Goal: Obtain resource: Download file/media

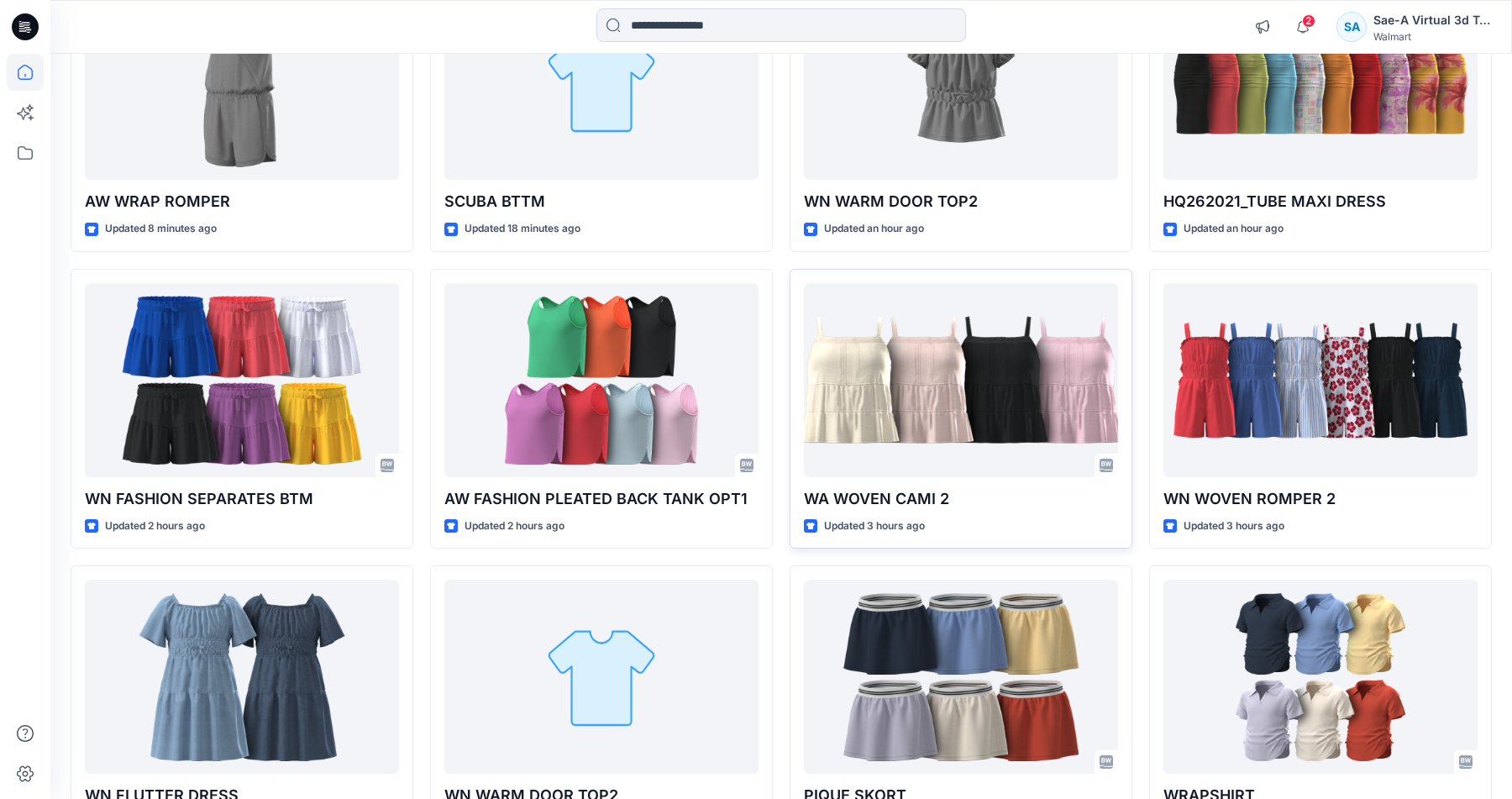
scroll to position [391, 0]
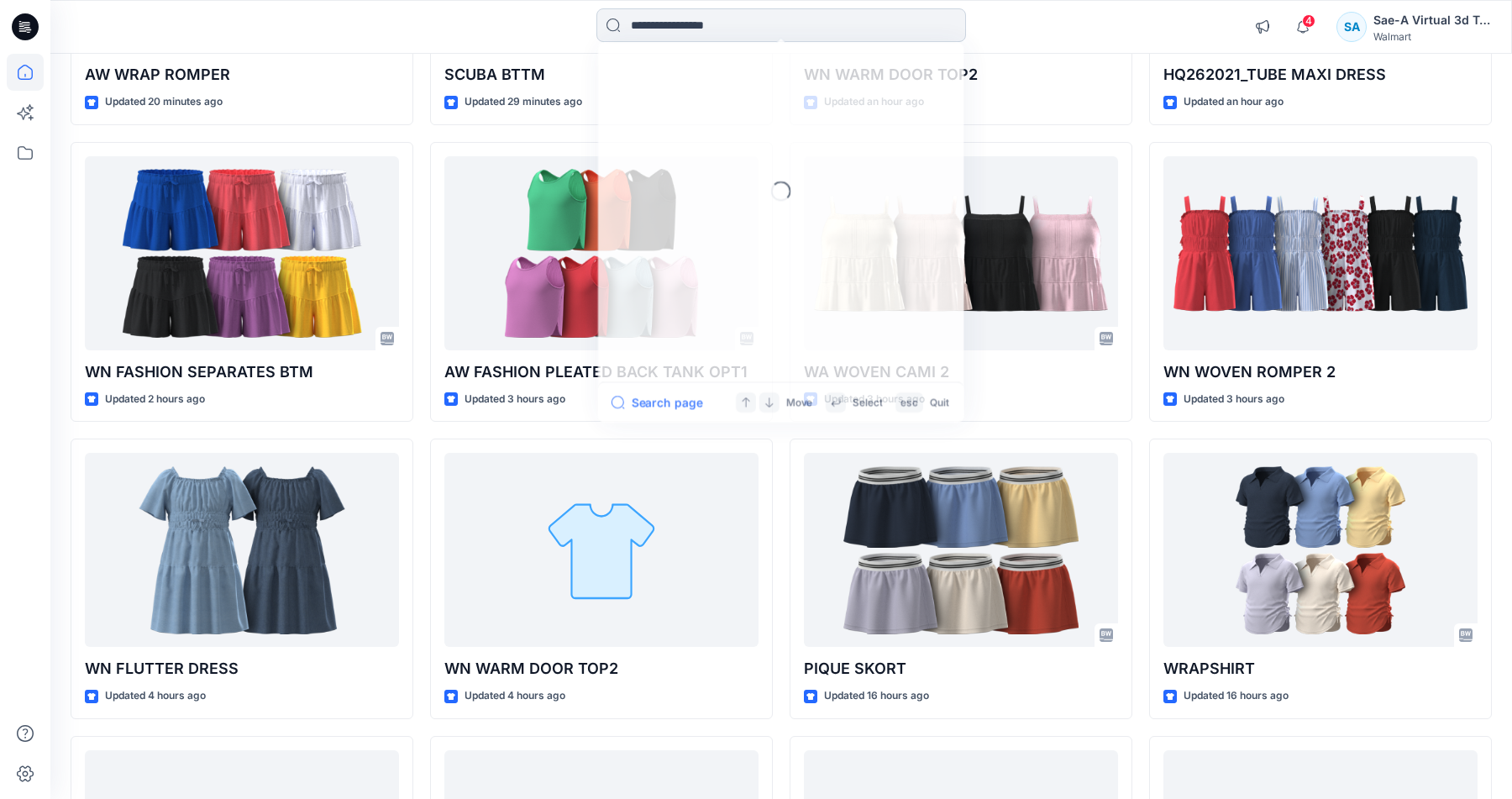
click at [752, 28] on input at bounding box center [781, 25] width 370 height 33
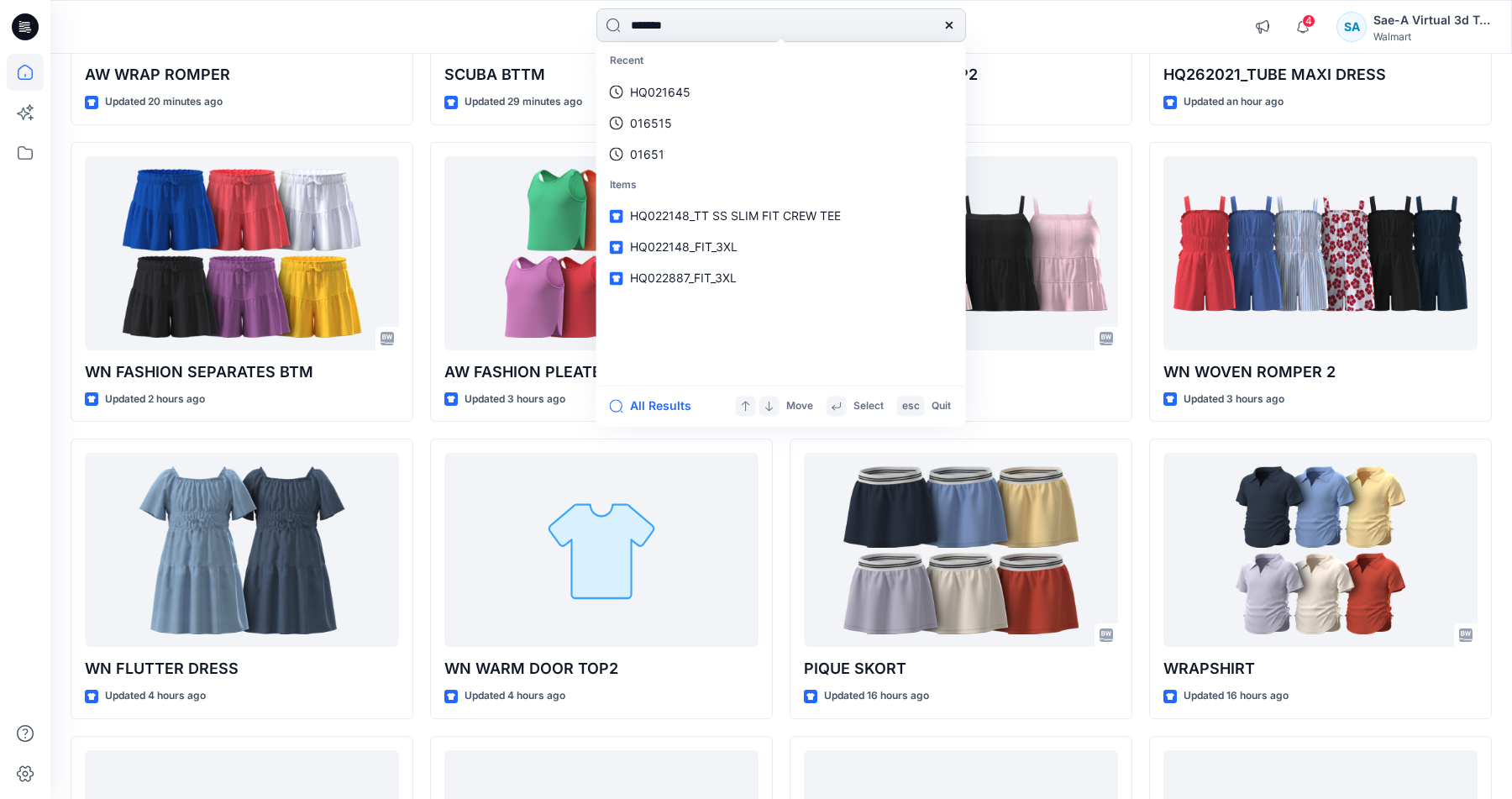
type input "********"
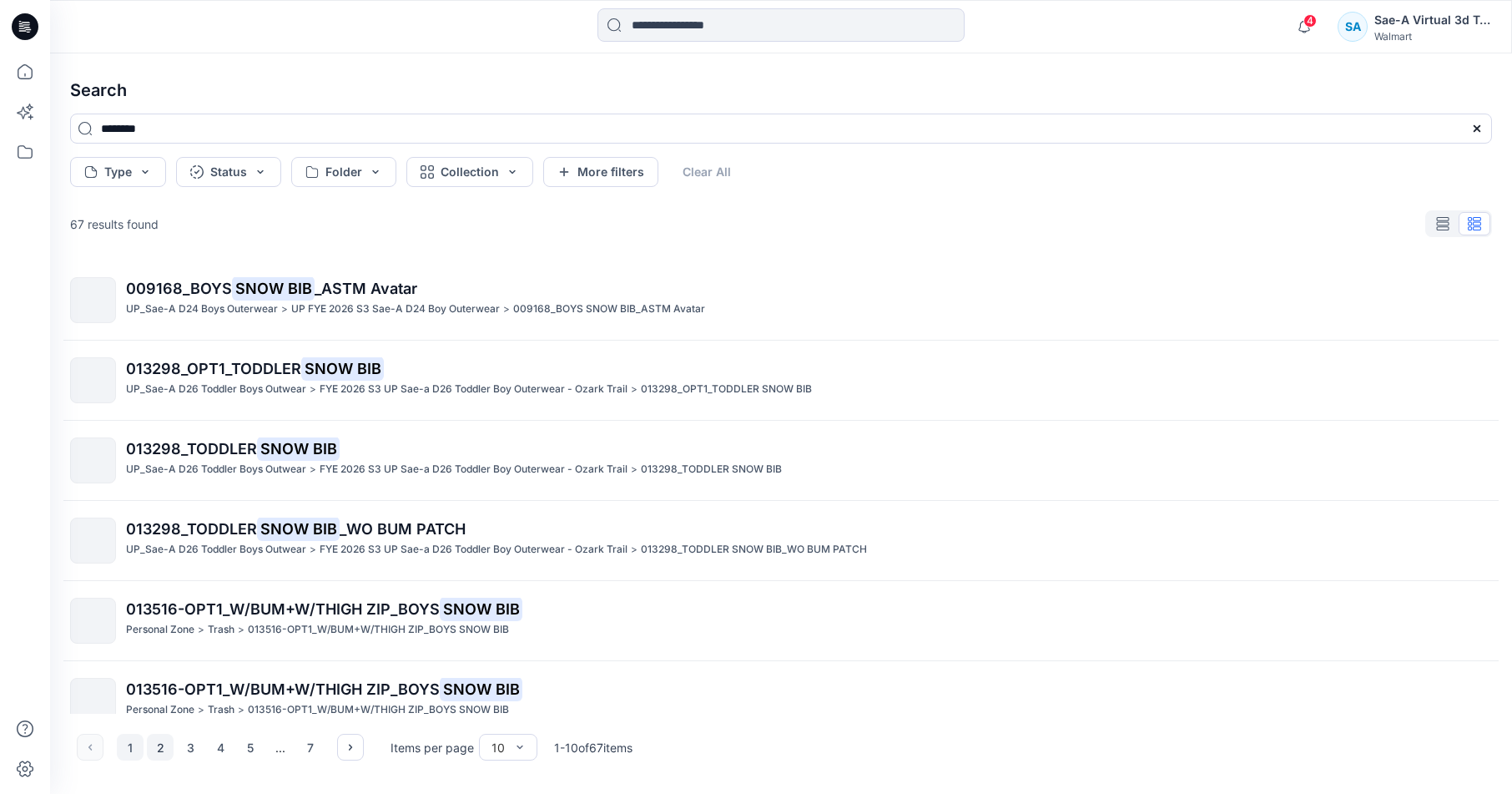
click at [167, 743] on button "2" at bounding box center [160, 747] width 27 height 27
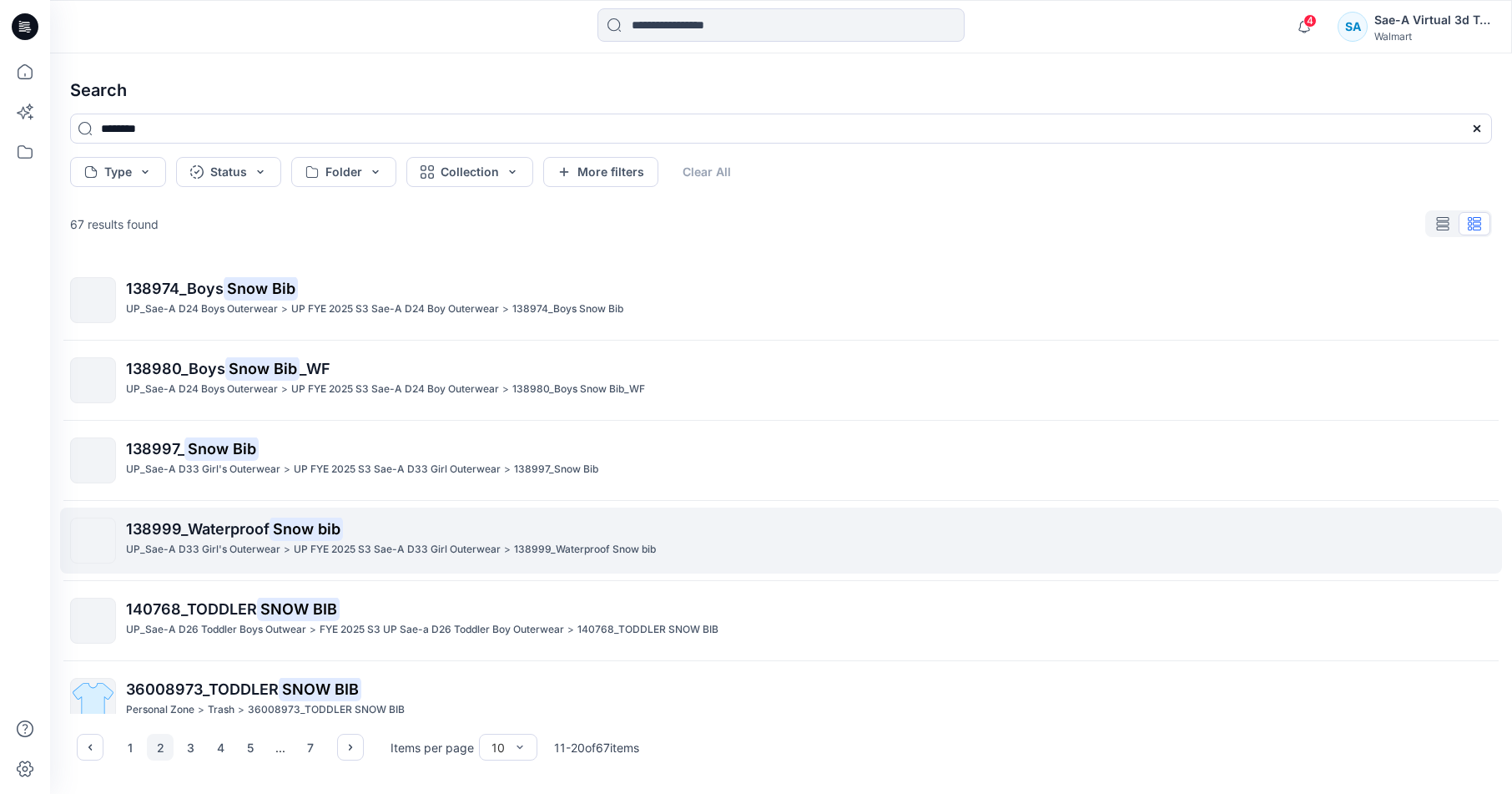
click at [635, 563] on link "138999_Waterproof Snow bib UP_Sae-A D33 Girl's Outerwear > UP FYE 2025 S3 Sae-A…" at bounding box center [781, 541] width 1442 height 66
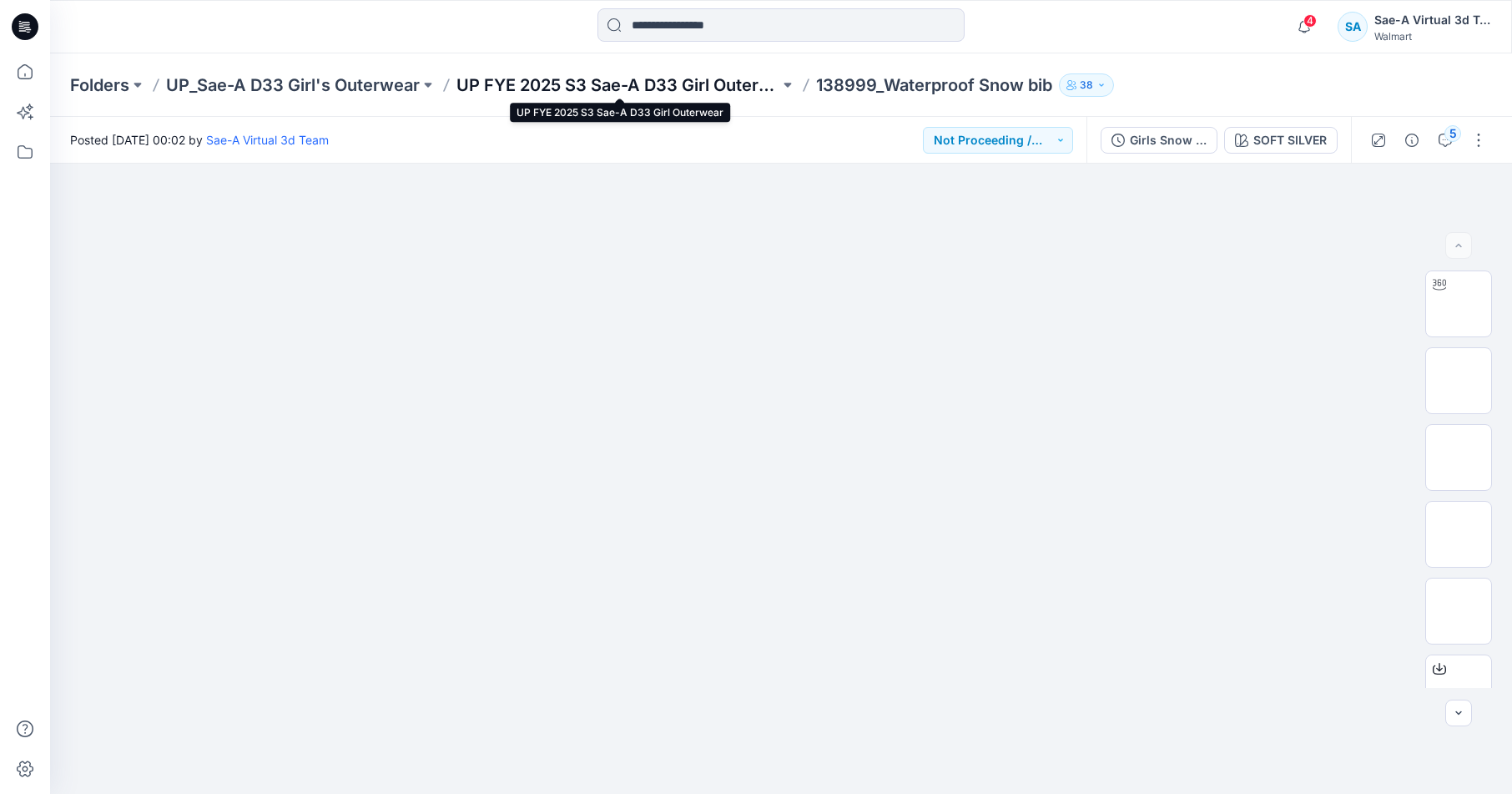
click at [704, 79] on p "UP FYE 2025 S3 Sae-A D33 Girl Outerwear" at bounding box center [618, 85] width 323 height 24
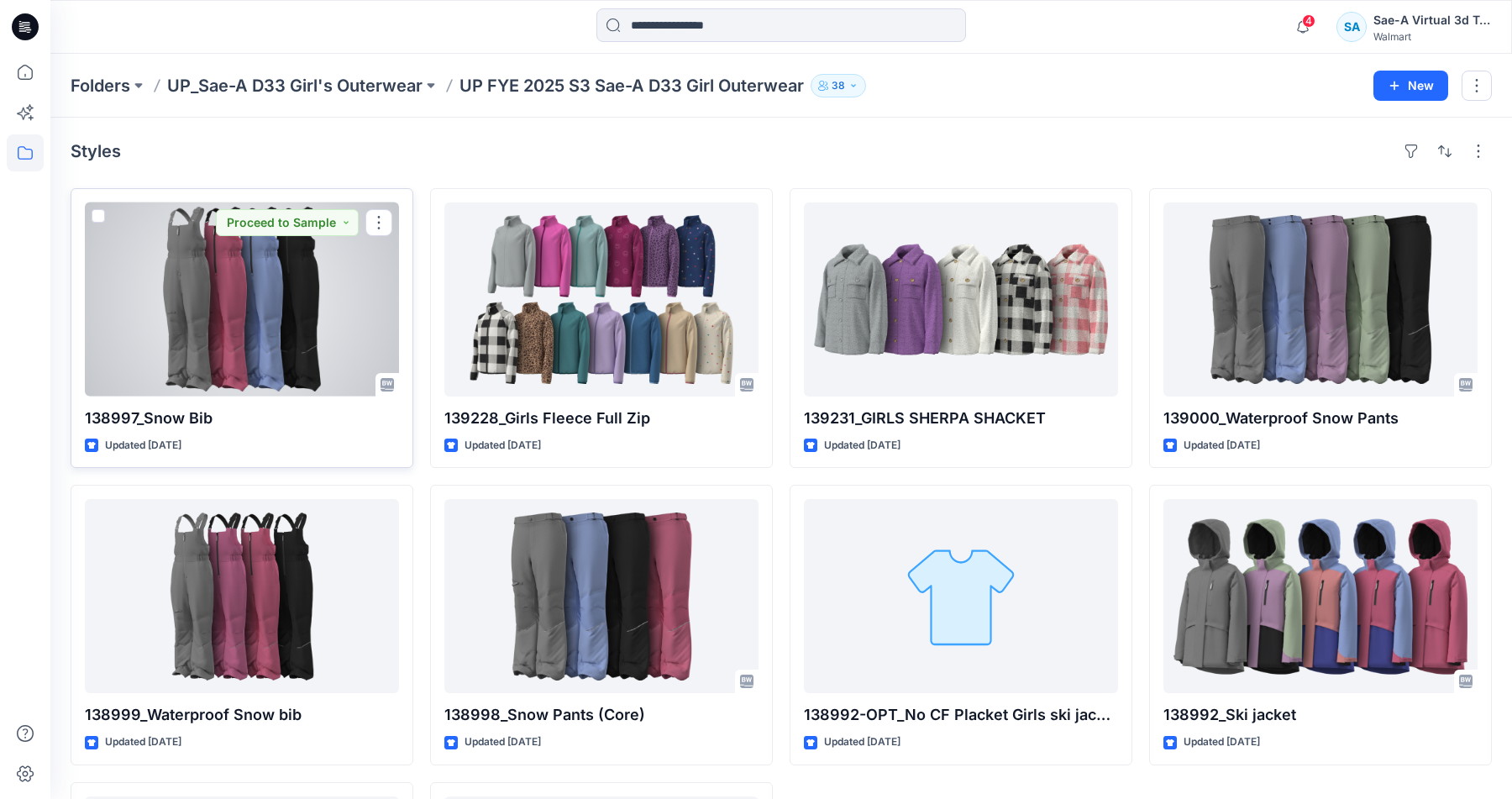
click at [169, 318] on div at bounding box center [242, 299] width 314 height 194
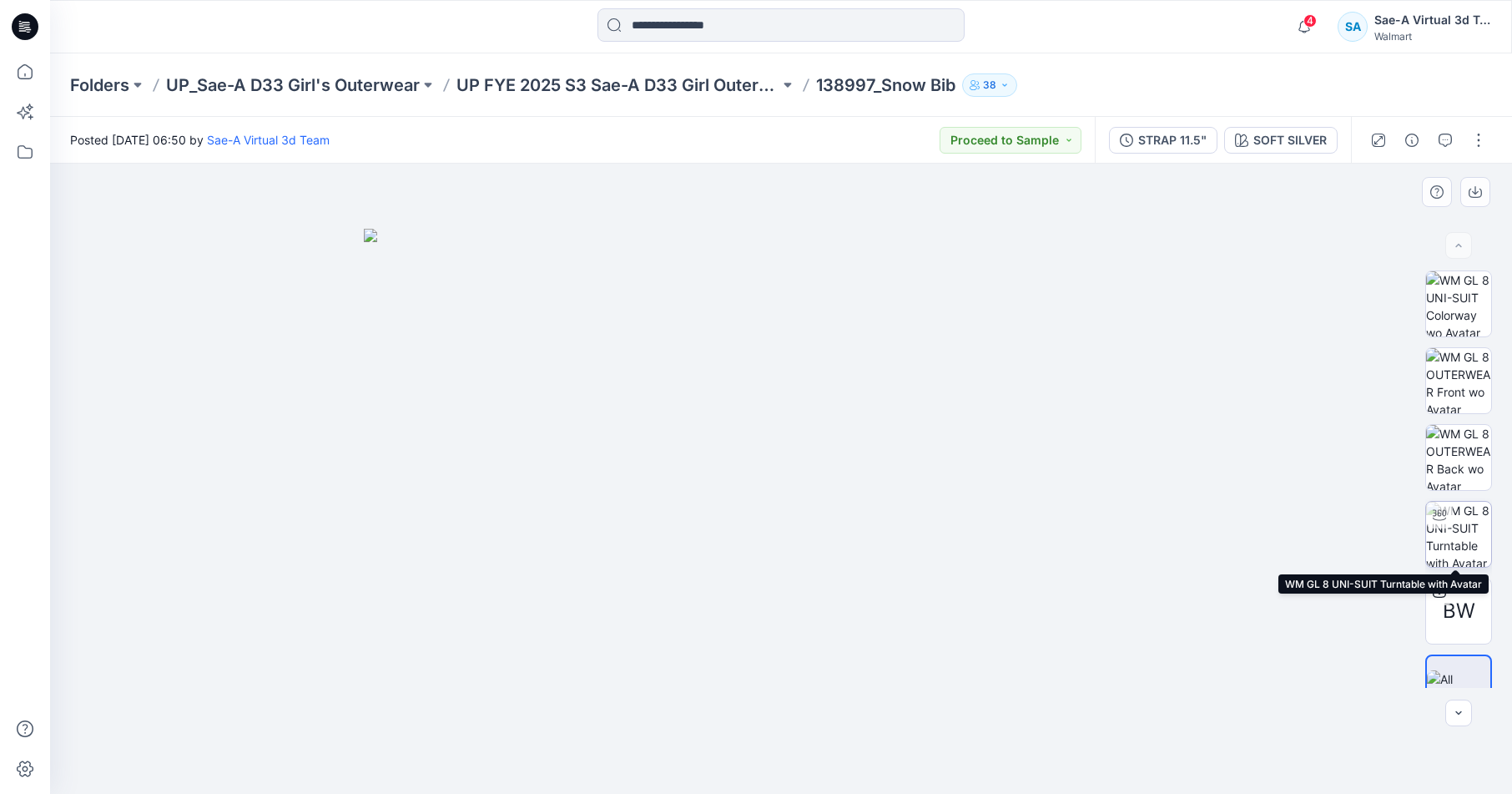
click at [1448, 526] on img at bounding box center [1459, 534] width 65 height 65
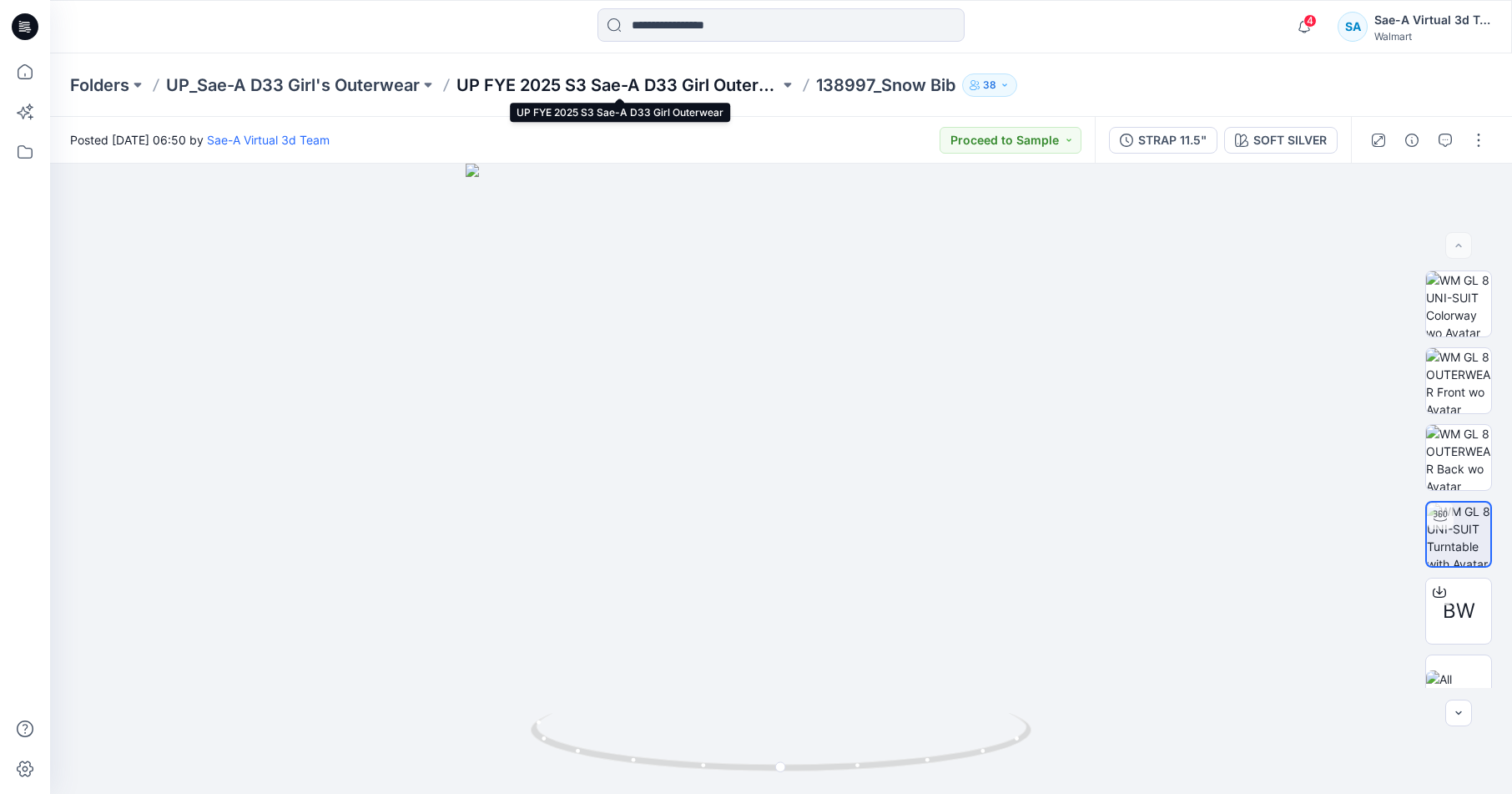
click at [704, 79] on p "UP FYE 2025 S3 Sae-A D33 Girl Outerwear" at bounding box center [618, 85] width 323 height 24
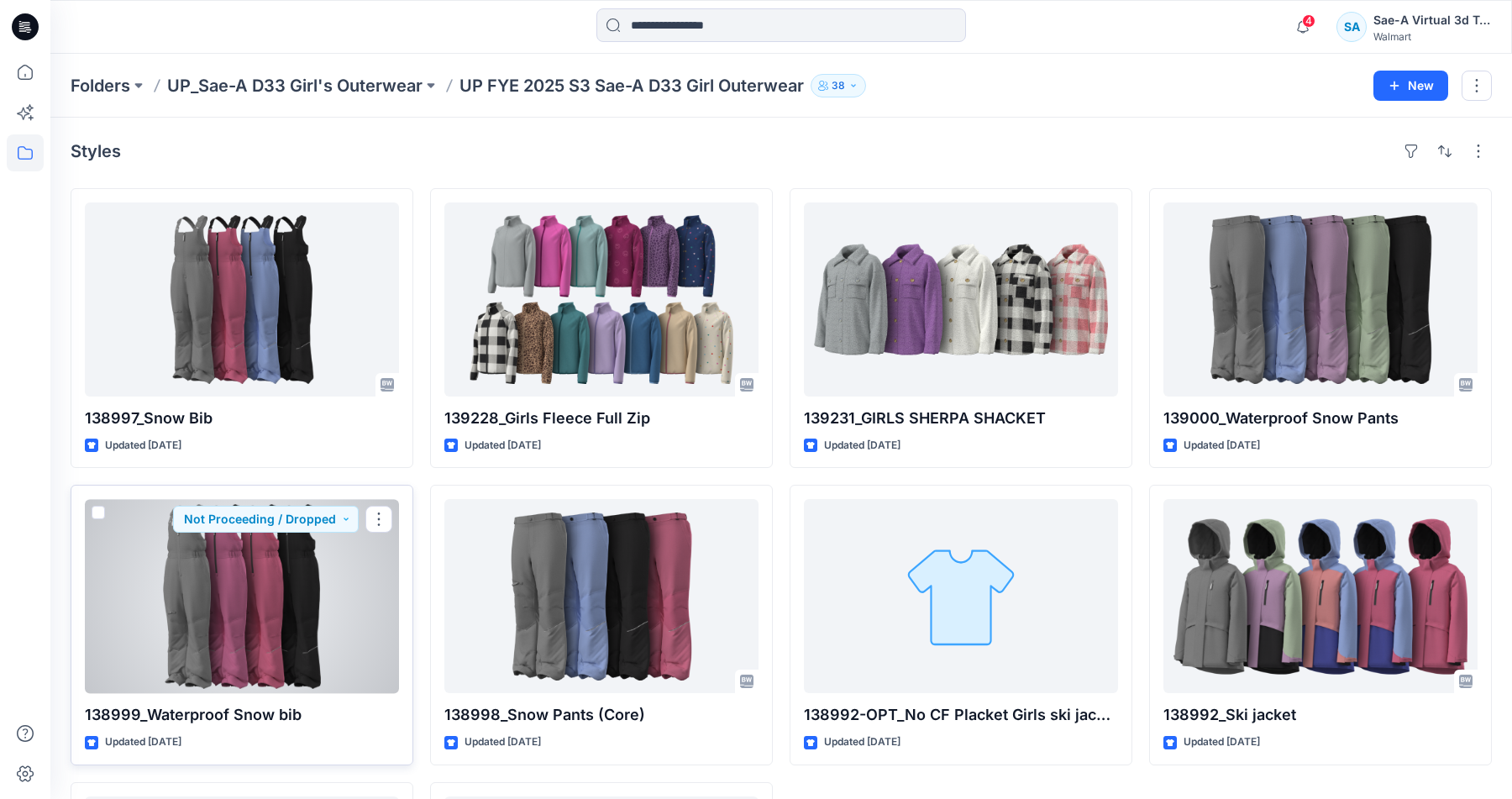
click at [202, 557] on div at bounding box center [242, 595] width 314 height 194
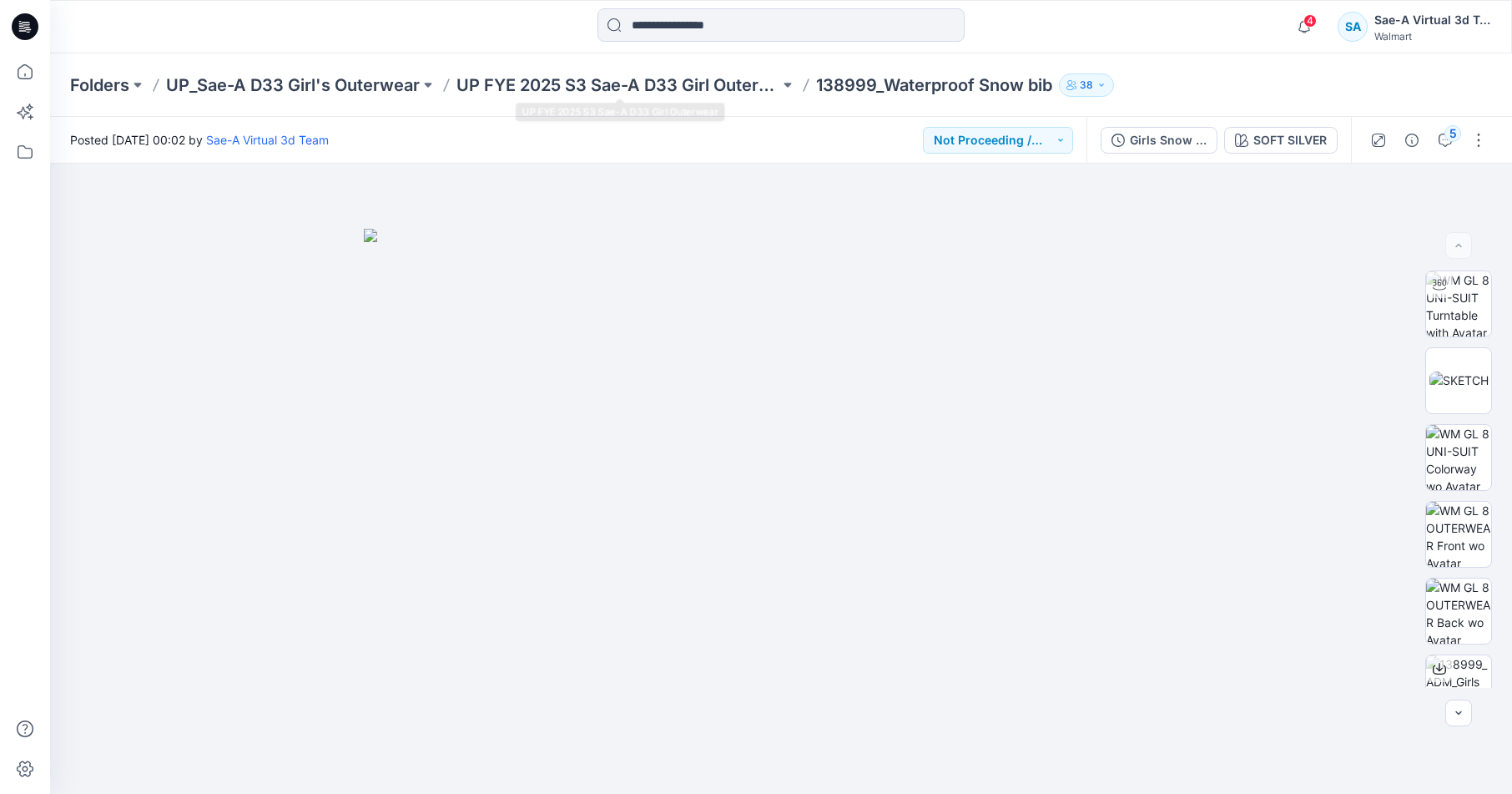
click at [741, 97] on div "Folders UP_Sae-A D33 Girl's Outerwear UP FYE 2025 S3 Sae-A D33 Girl Outerwear 1…" at bounding box center [781, 85] width 1462 height 64
click at [738, 86] on p "UP FYE 2025 S3 Sae-A D33 Girl Outerwear" at bounding box center [618, 85] width 323 height 24
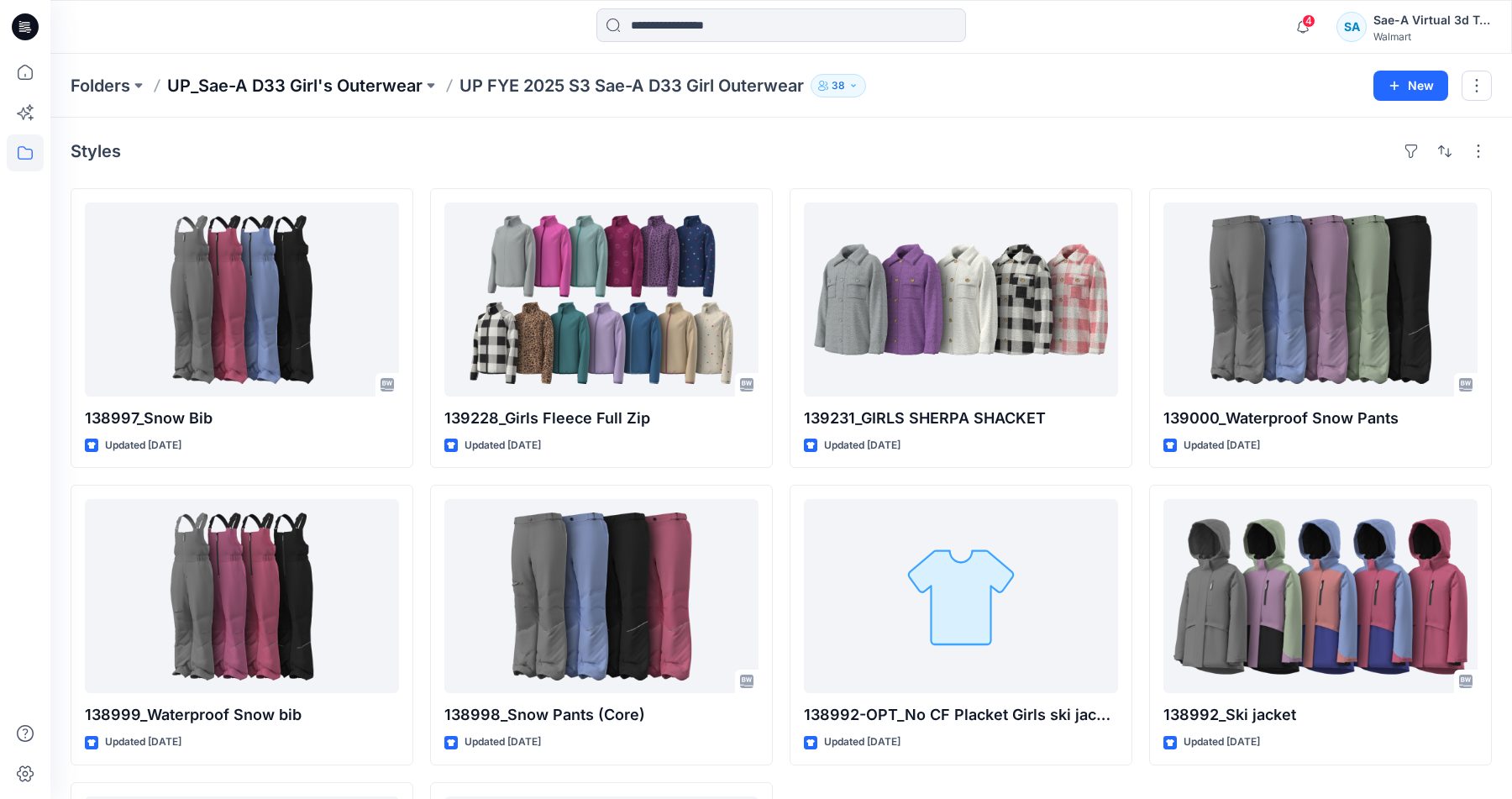
click at [356, 85] on p "UP_Sae-A D33 Girl's Outerwear" at bounding box center [294, 85] width 256 height 24
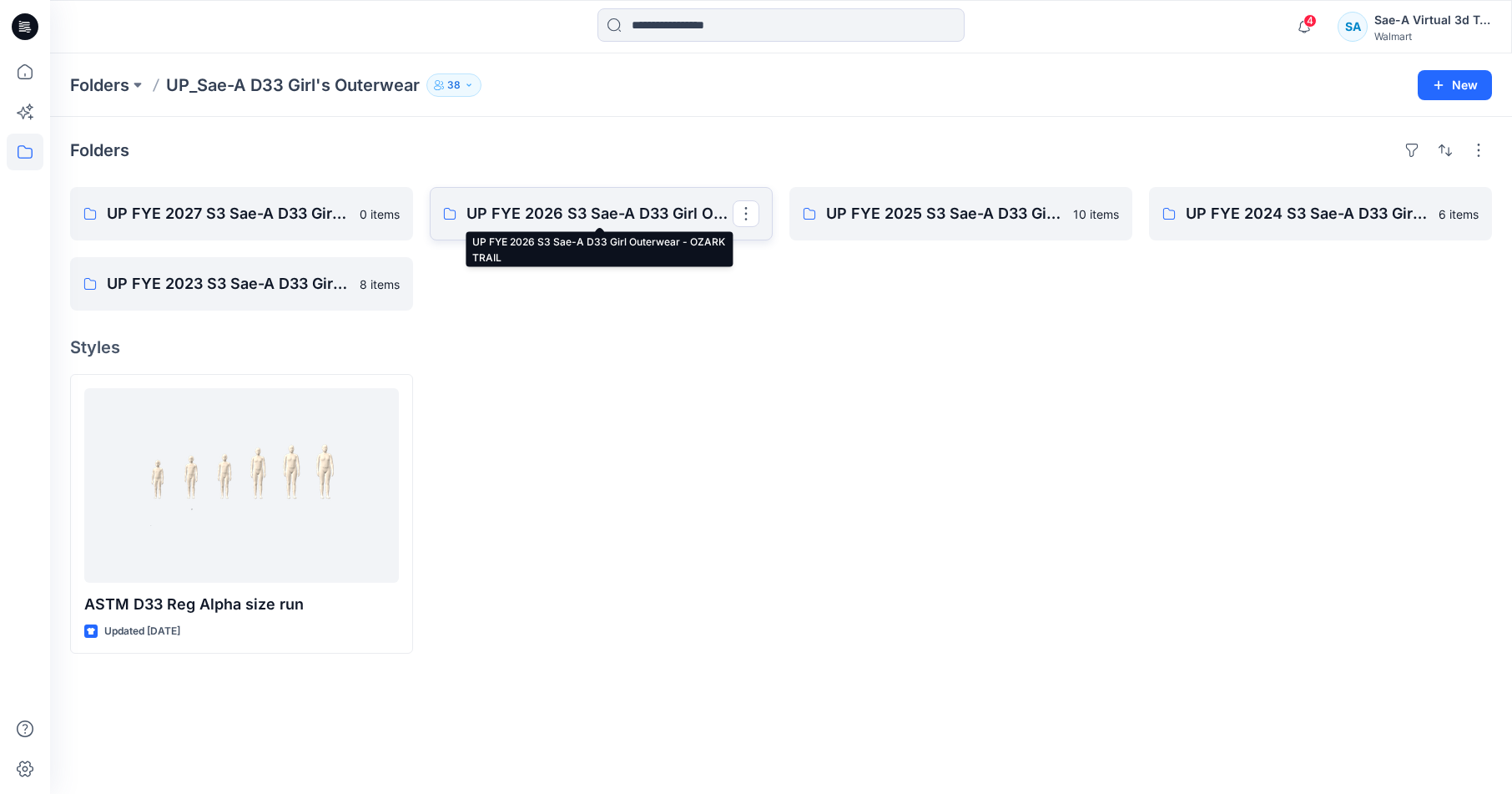
click at [610, 210] on p "UP FYE 2026 S3 Sae-A D33 Girl Outerwear - OZARK TRAIL" at bounding box center [599, 214] width 266 height 24
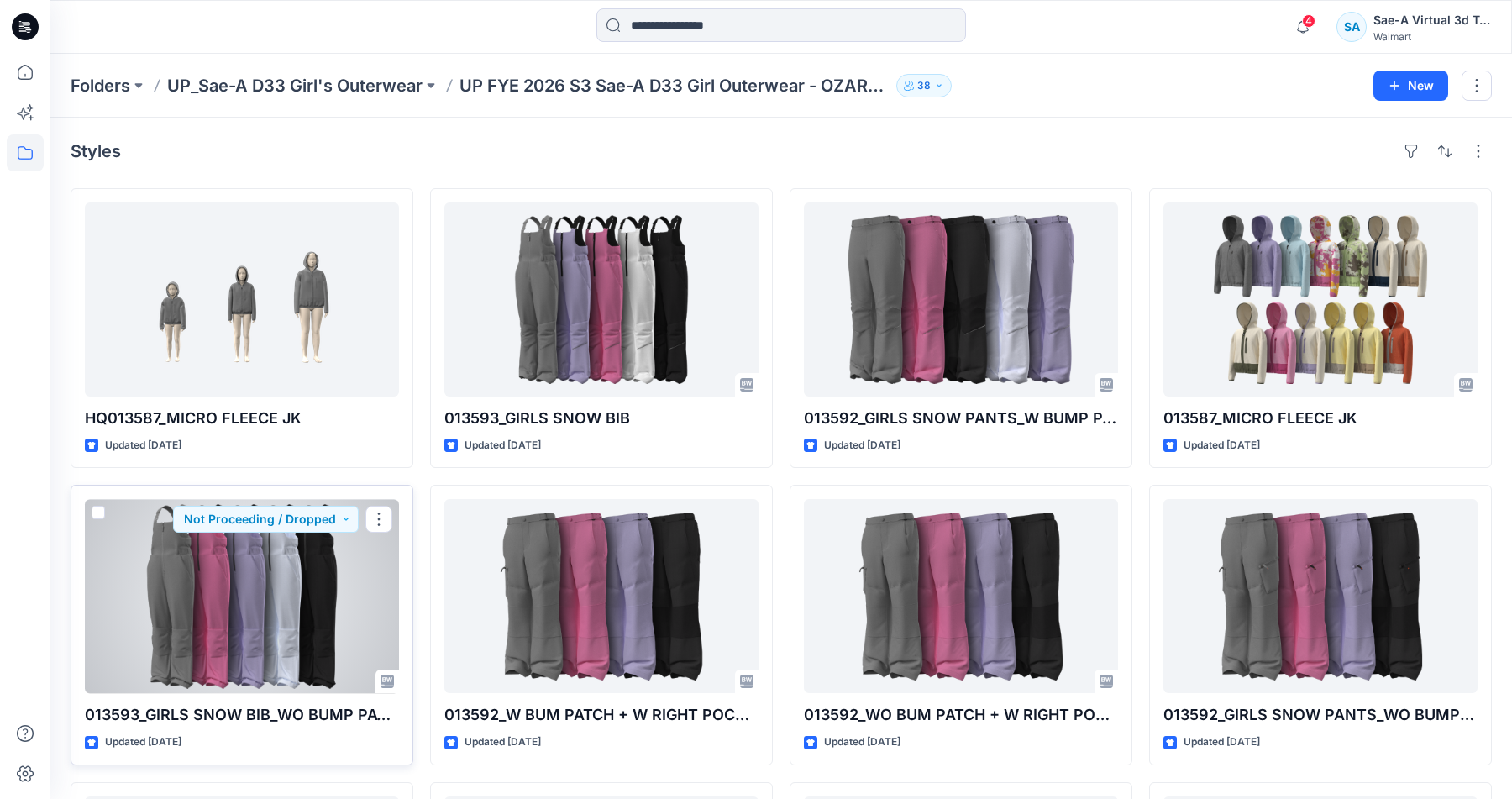
click at [276, 600] on div at bounding box center [242, 595] width 314 height 194
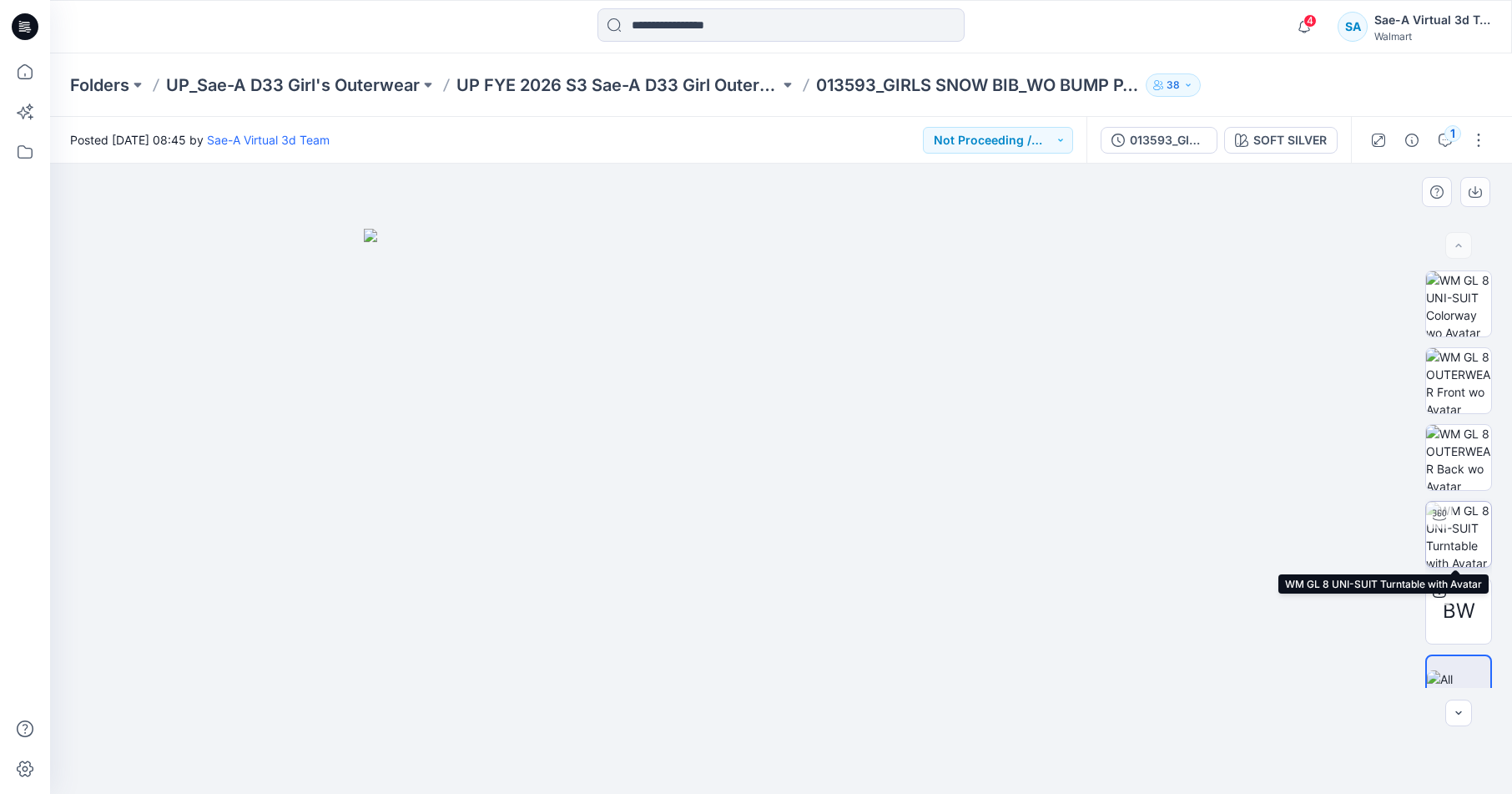
click at [1472, 546] on img at bounding box center [1459, 534] width 65 height 65
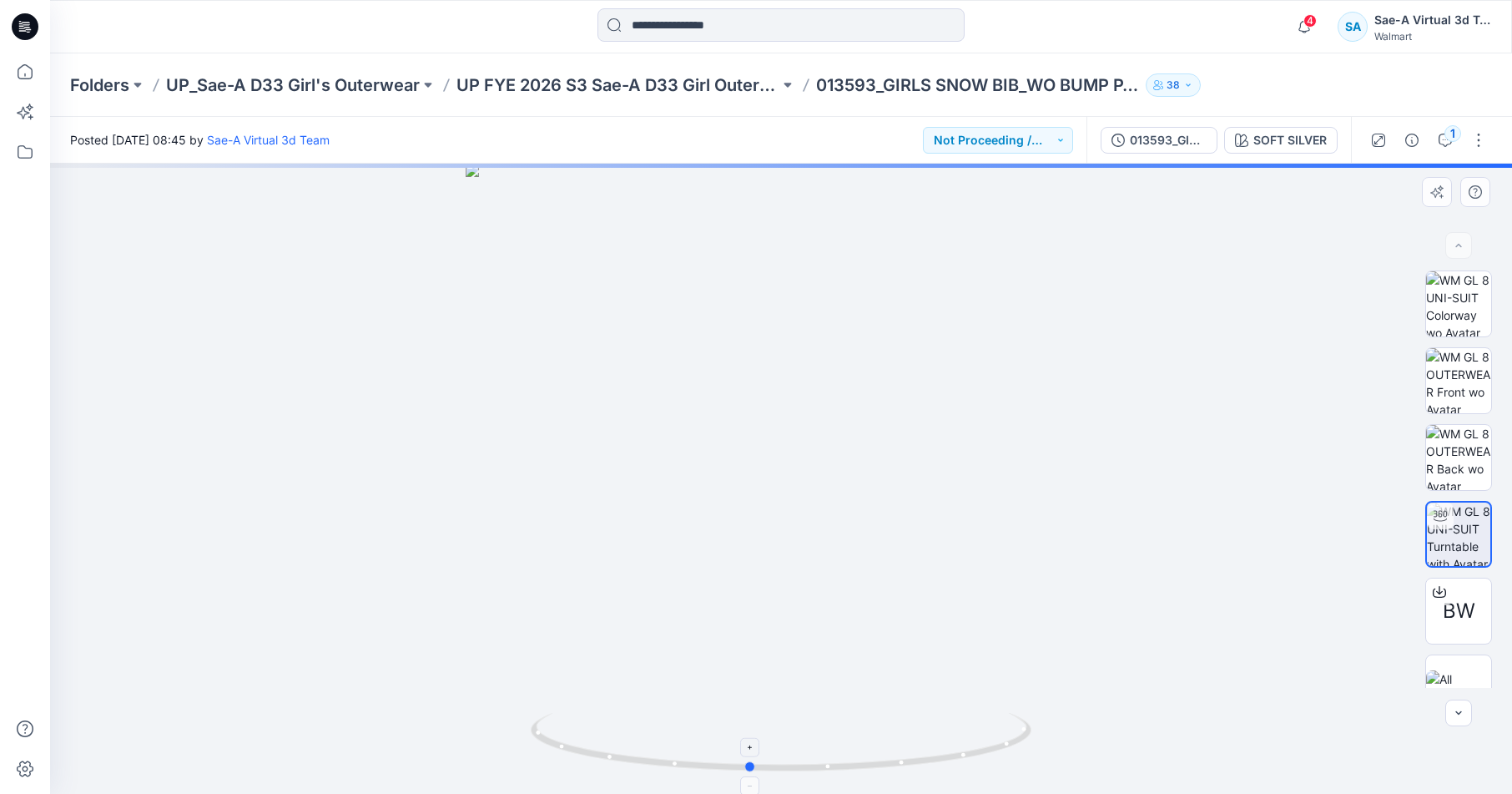
drag, startPoint x: 1002, startPoint y: 741, endPoint x: 970, endPoint y: 717, distance: 40.0
click at [970, 717] on icon at bounding box center [783, 744] width 505 height 63
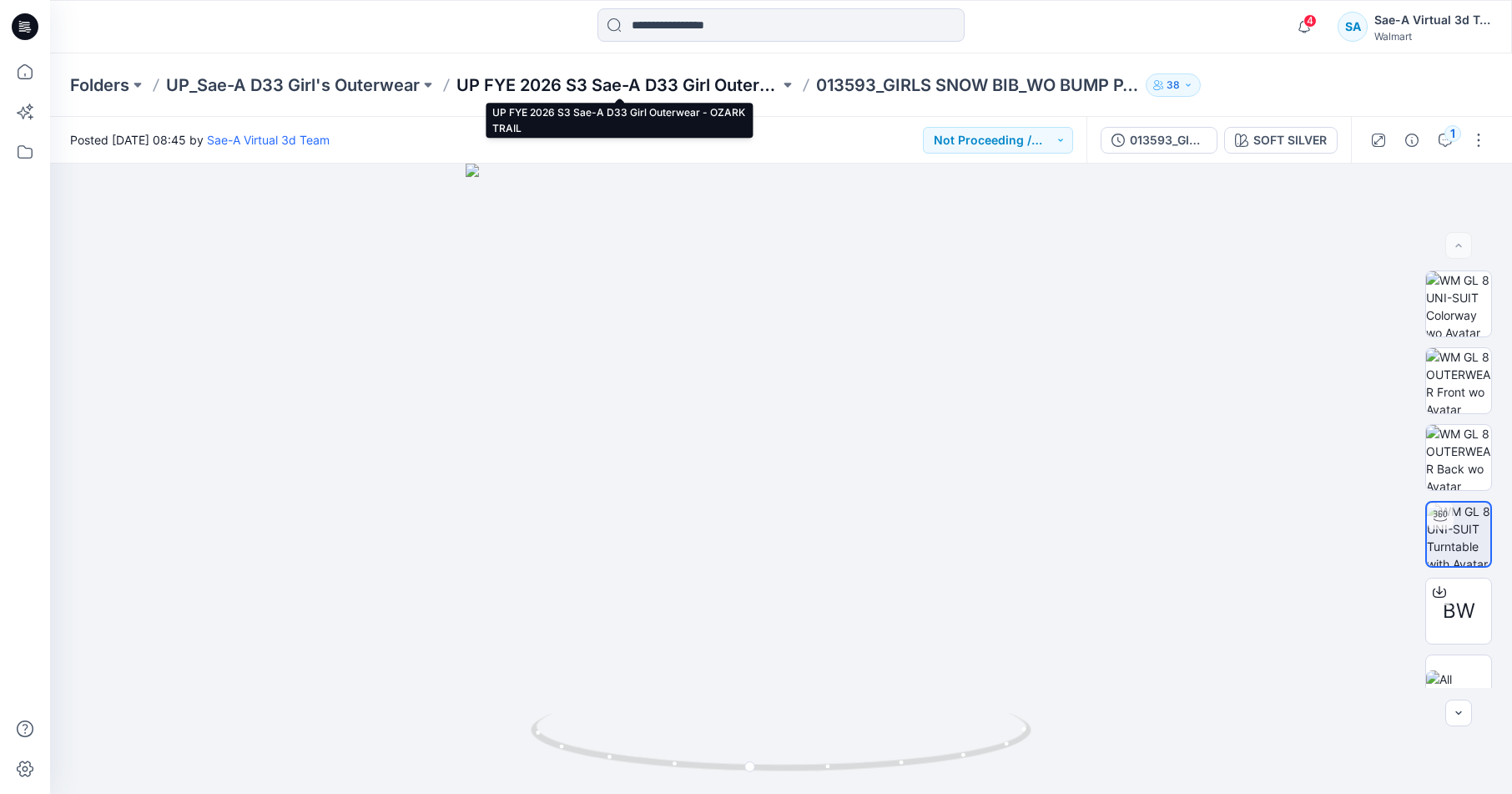
click at [717, 86] on p "UP FYE 2026 S3 Sae-A D33 Girl Outerwear - OZARK TRAIL" at bounding box center [618, 85] width 323 height 24
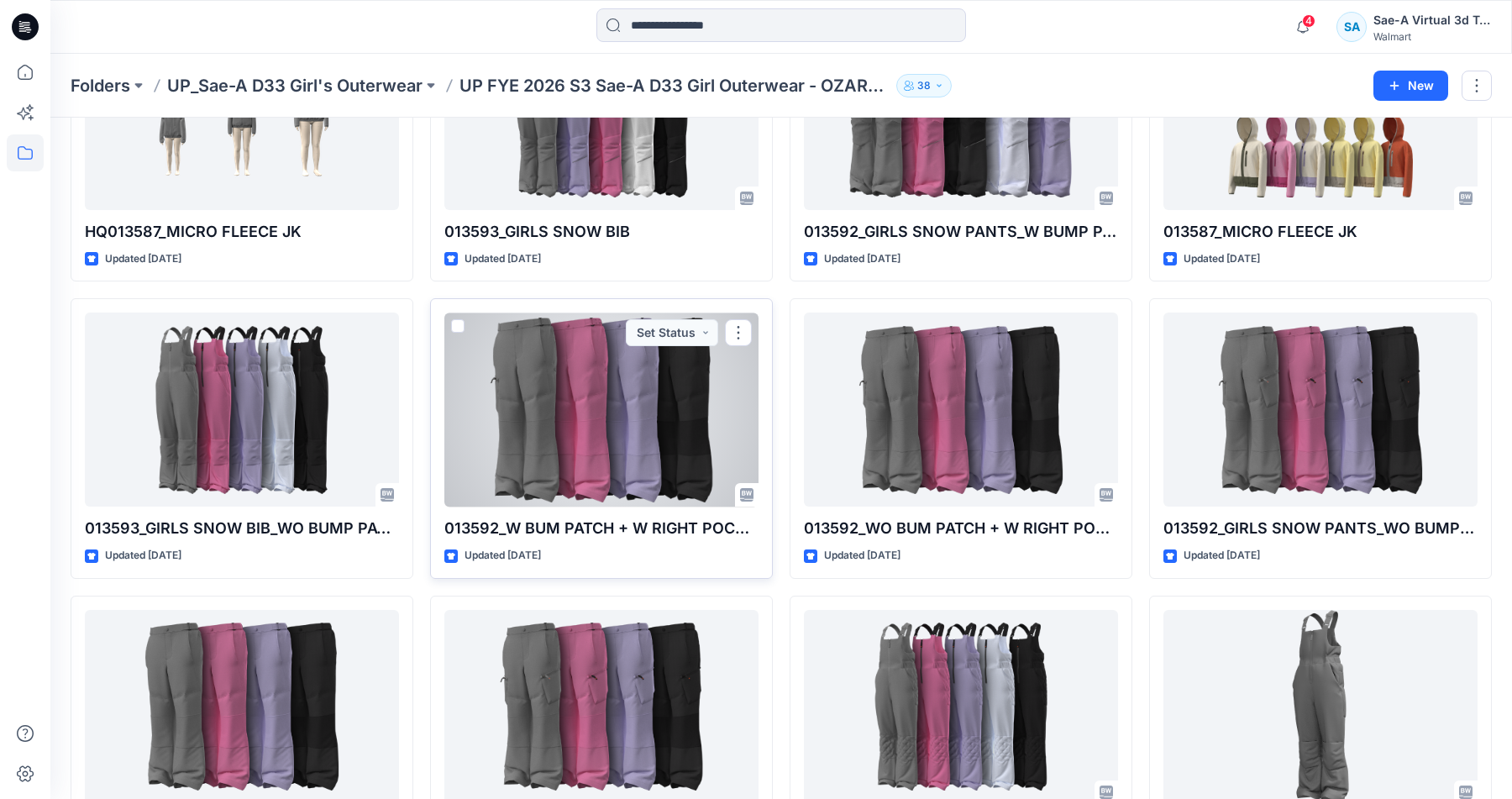
scroll to position [74, 0]
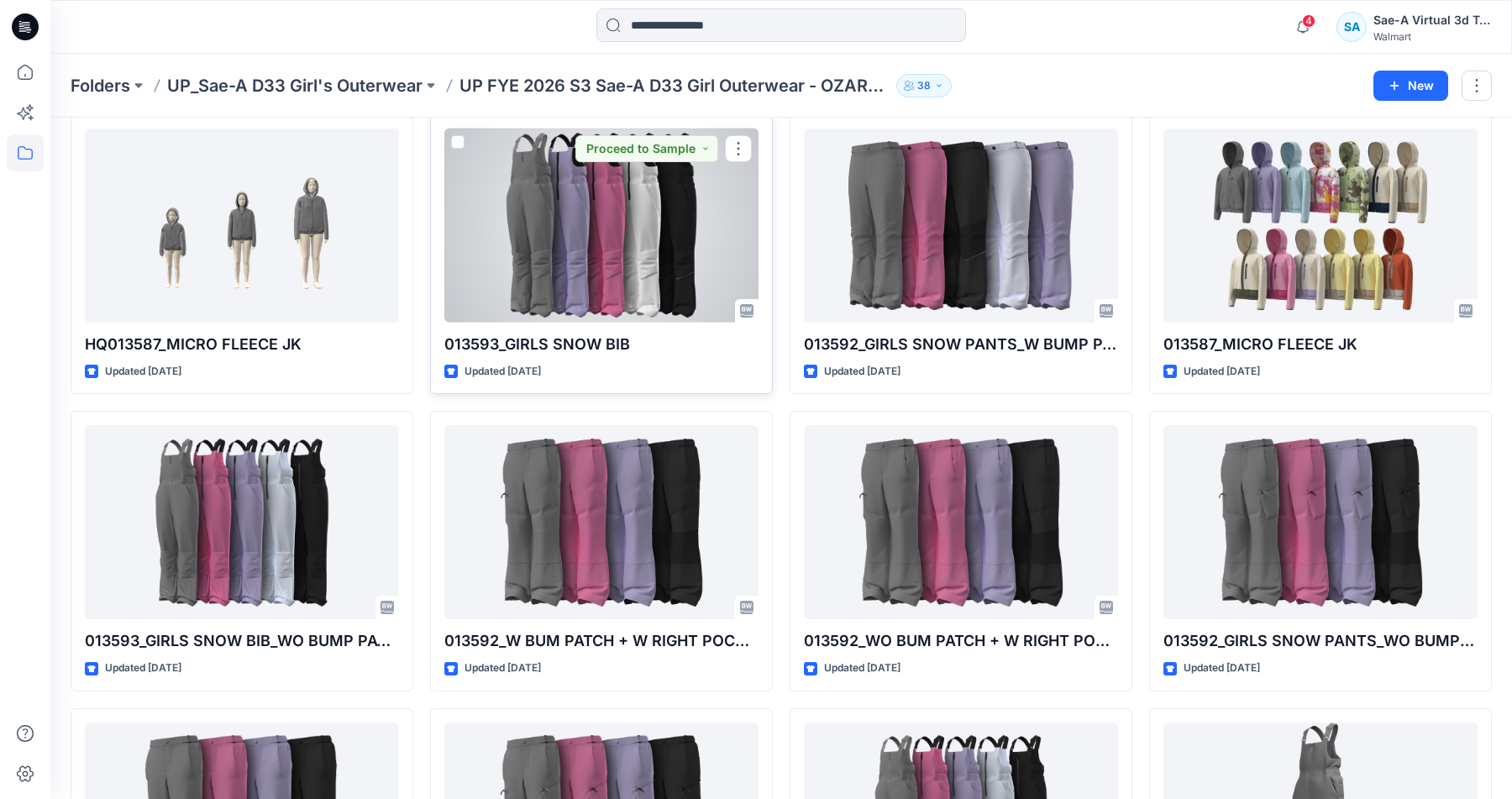
click at [637, 255] on div at bounding box center [601, 225] width 314 height 194
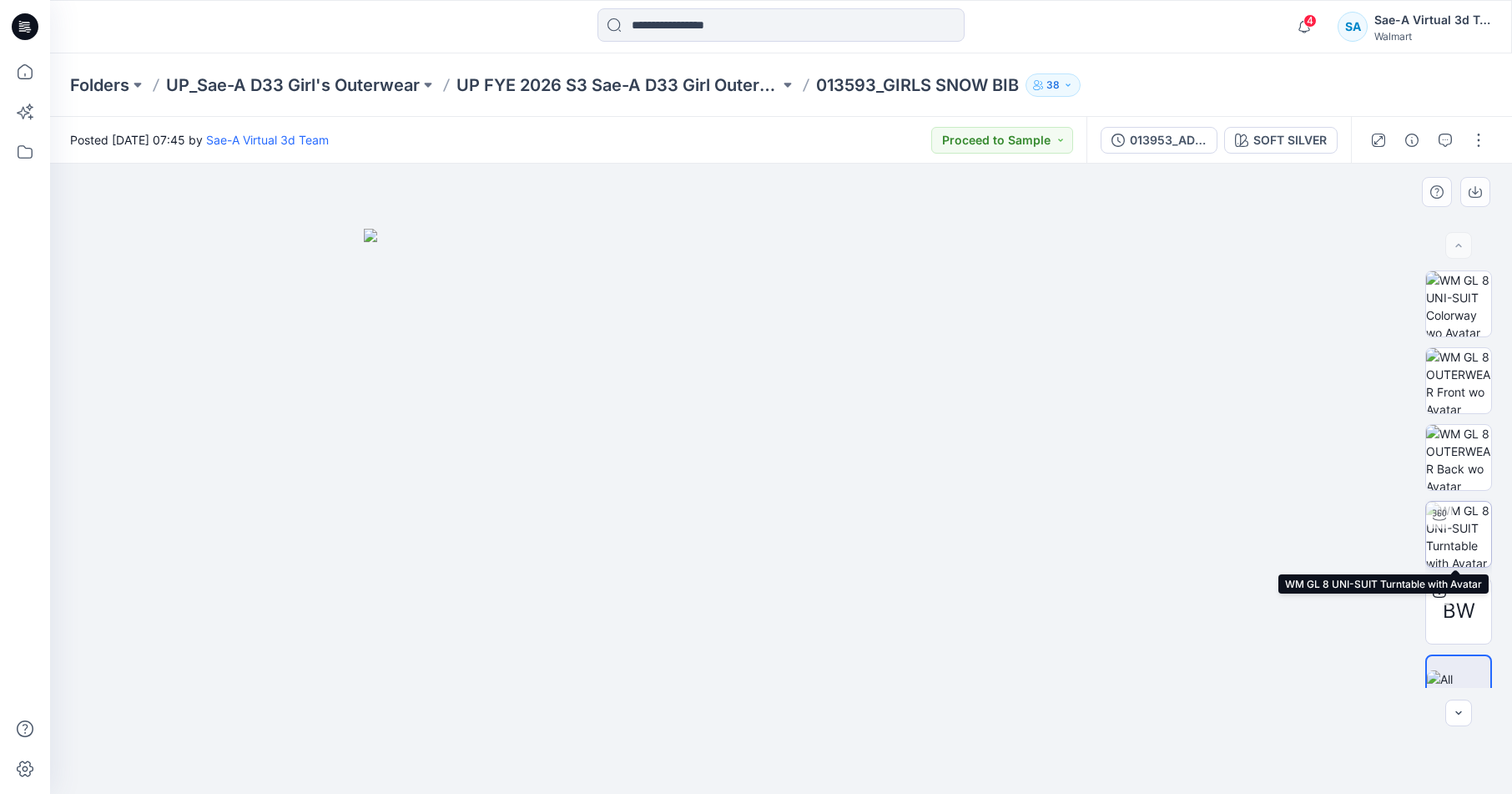
click at [1459, 510] on img at bounding box center [1459, 534] width 65 height 65
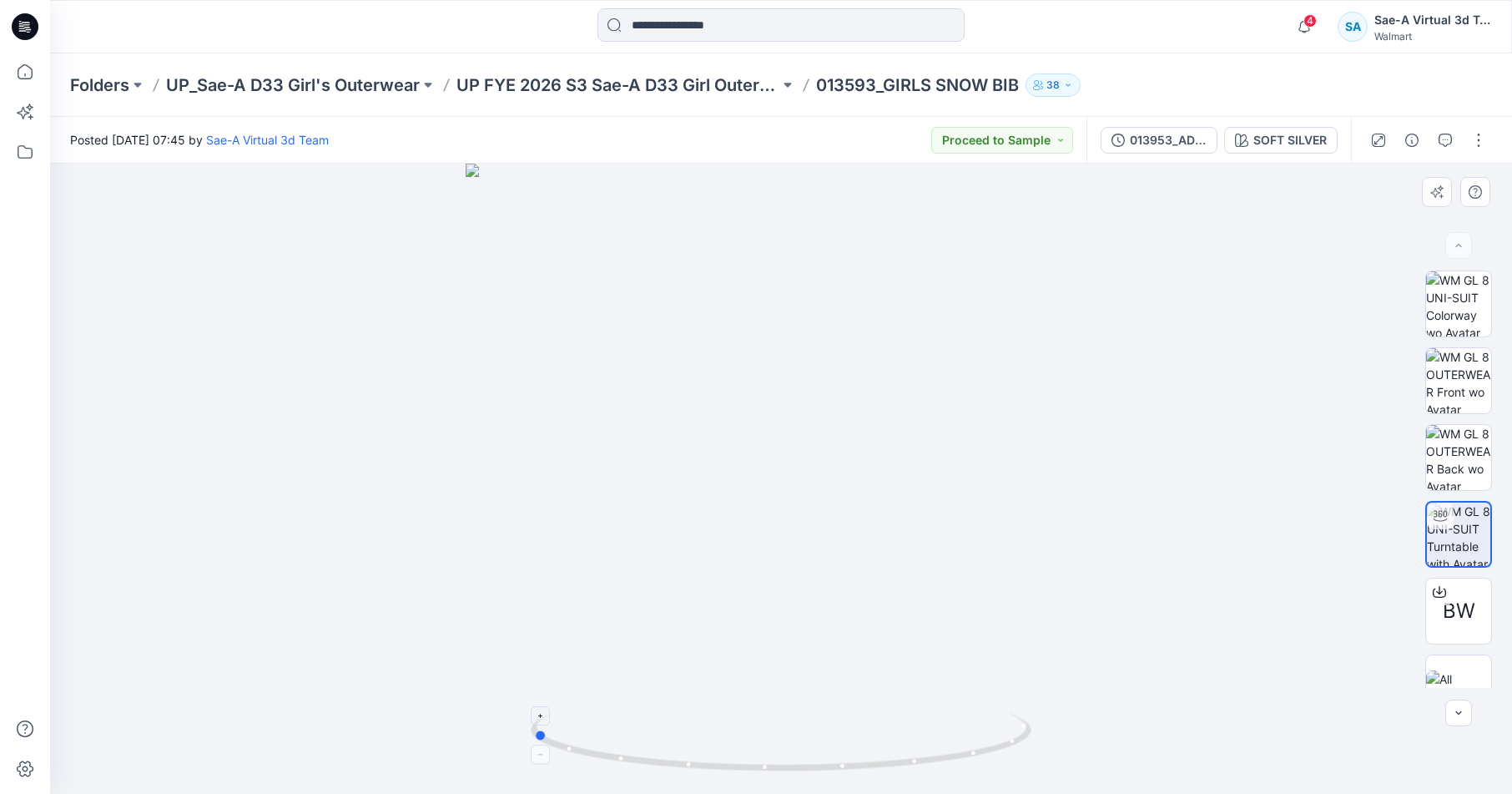
drag, startPoint x: 1009, startPoint y: 738, endPoint x: 771, endPoint y: 751, distance: 238.4
click at [771, 751] on icon at bounding box center [783, 744] width 505 height 63
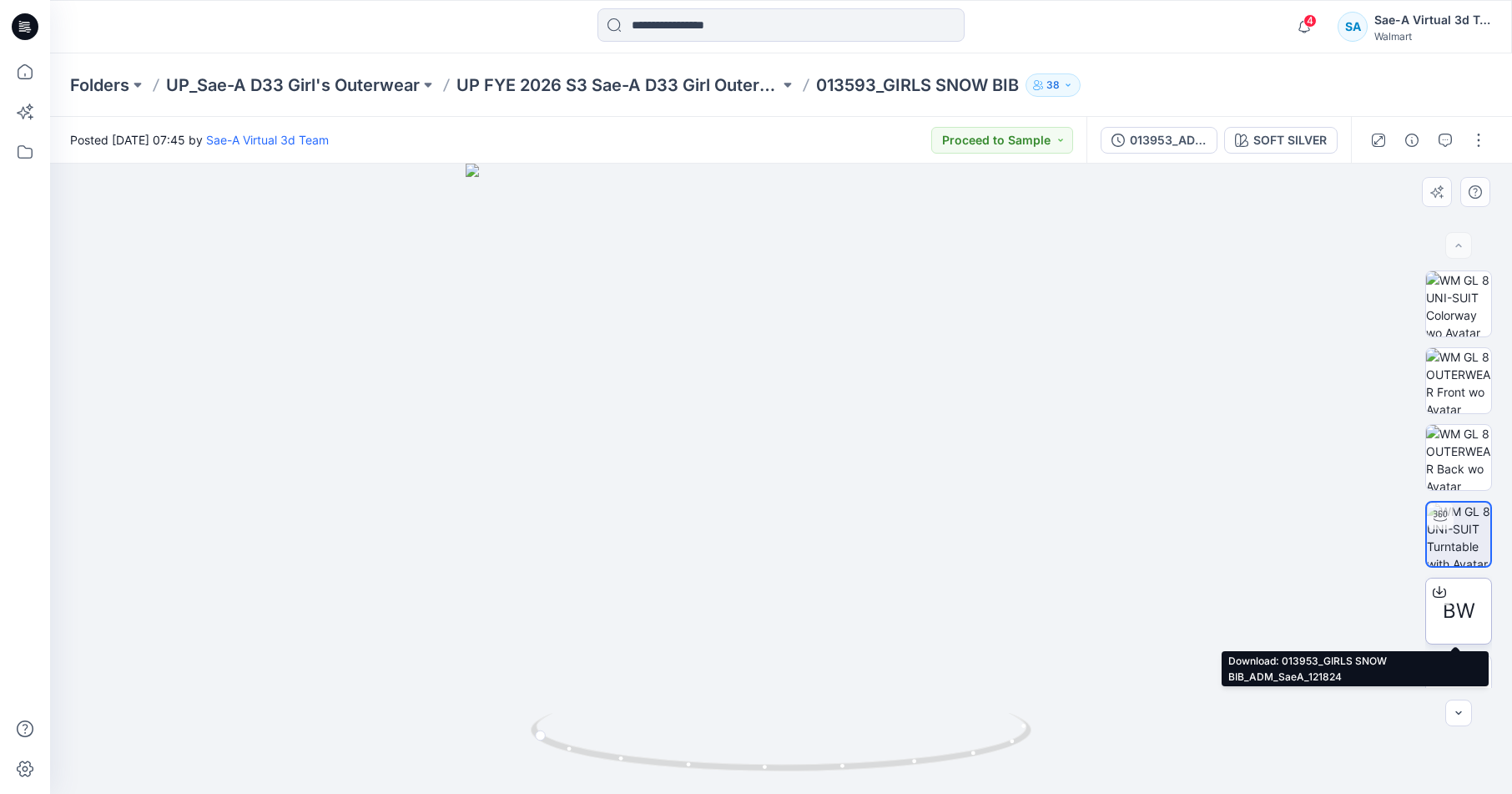
click at [1437, 591] on icon at bounding box center [1440, 592] width 13 height 13
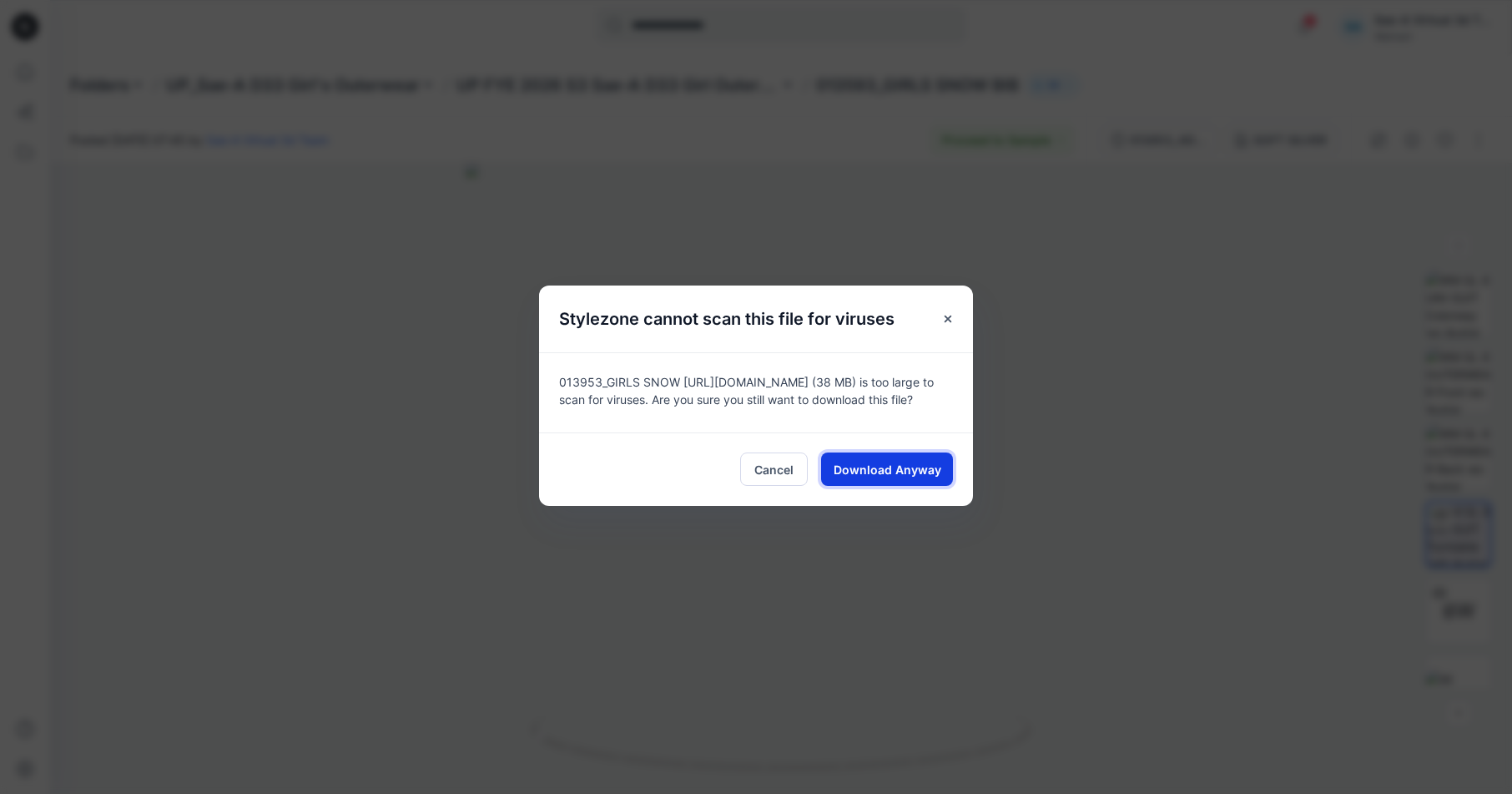
click at [927, 468] on span "Download Anyway" at bounding box center [887, 469] width 107 height 17
